Goal: Find contact information: Find contact information

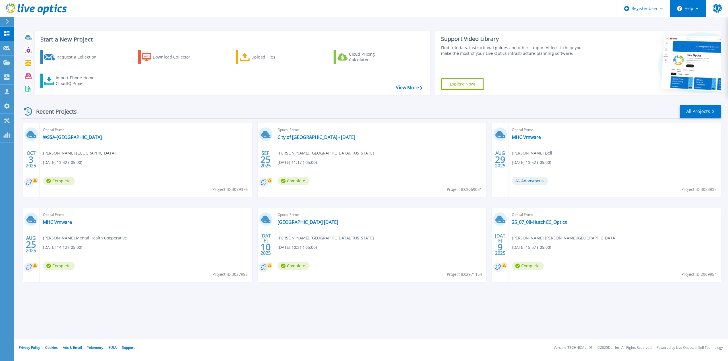
click at [699, 8] on button "Help" at bounding box center [688, 8] width 36 height 17
click at [691, 38] on link "Contact Support" at bounding box center [701, 39] width 63 height 14
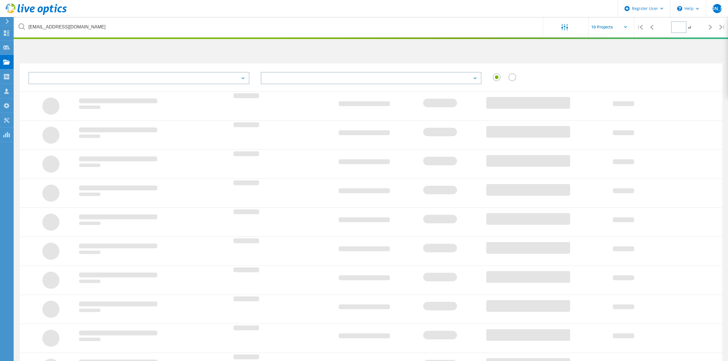
type input "1"
